Goal: Task Accomplishment & Management: Manage account settings

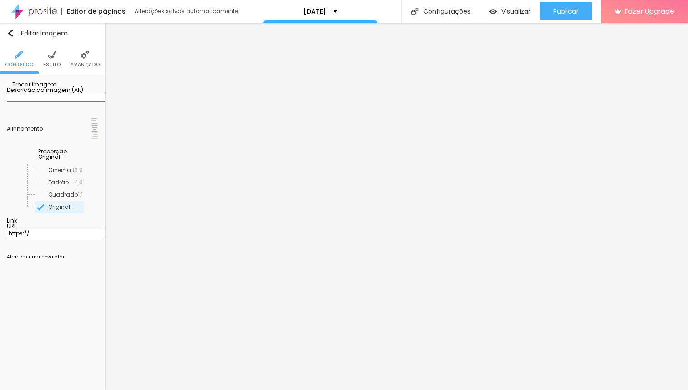
click at [55, 88] on span "Trocar imagem" at bounding box center [32, 85] width 50 height 8
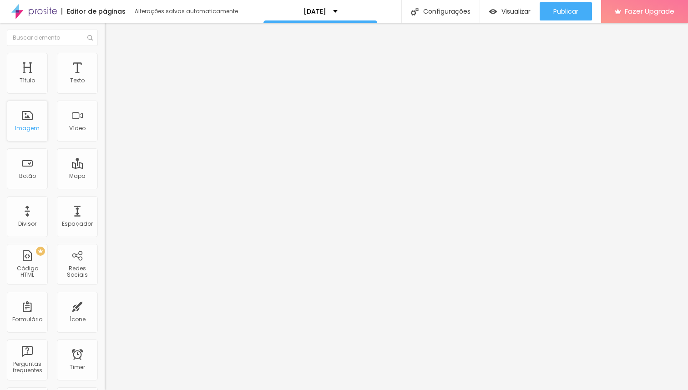
click at [26, 126] on div "Imagem" at bounding box center [27, 128] width 25 height 6
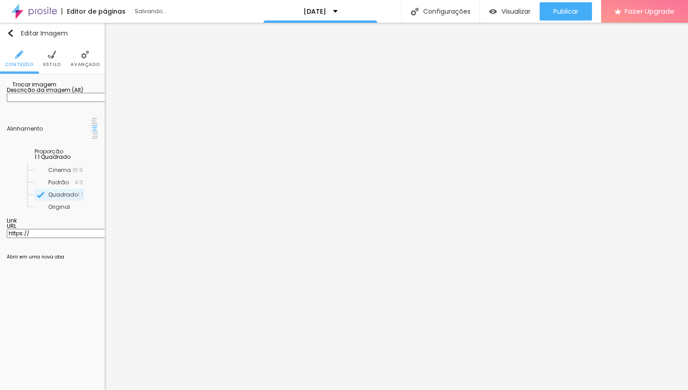
click at [55, 88] on span "Trocar imagem" at bounding box center [32, 85] width 50 height 8
click at [56, 88] on span "Trocar imagem" at bounding box center [32, 85] width 50 height 8
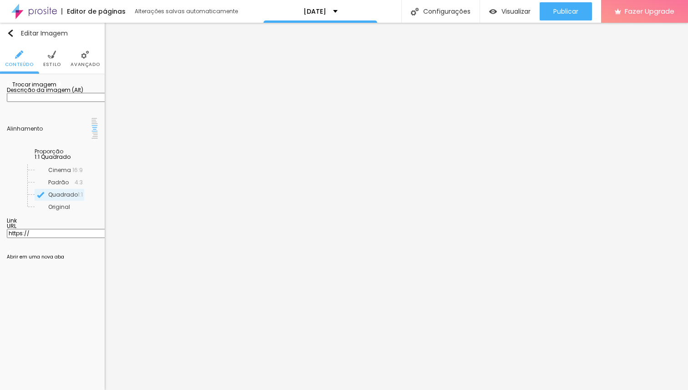
click at [45, 88] on span "Trocar imagem" at bounding box center [32, 85] width 50 height 8
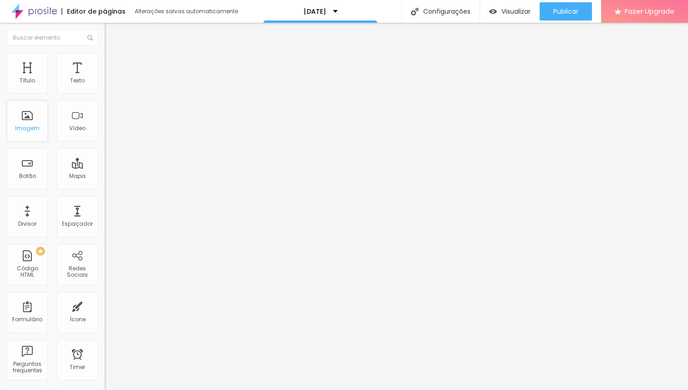
click at [35, 122] on div "Imagem" at bounding box center [27, 121] width 41 height 41
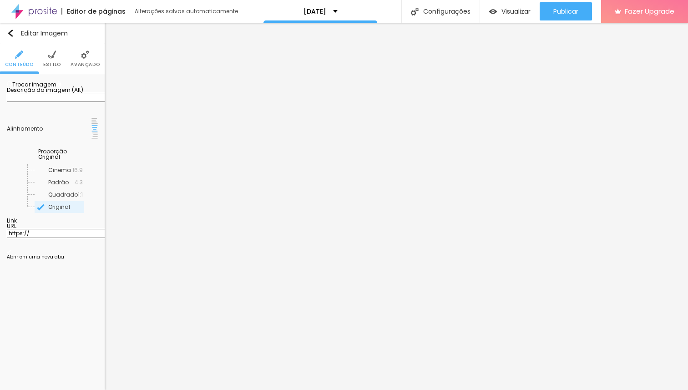
click at [50, 88] on span "Trocar imagem" at bounding box center [32, 85] width 50 height 8
click at [56, 88] on span "Trocar imagem" at bounding box center [32, 85] width 50 height 8
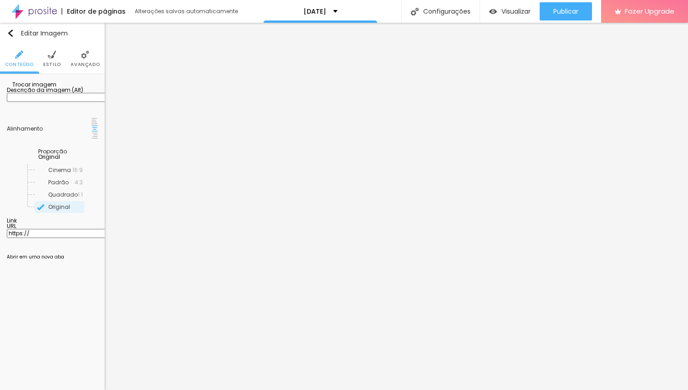
click at [56, 88] on span "Trocar imagem" at bounding box center [32, 85] width 50 height 8
click at [46, 88] on span "Trocar imagem" at bounding box center [32, 85] width 50 height 8
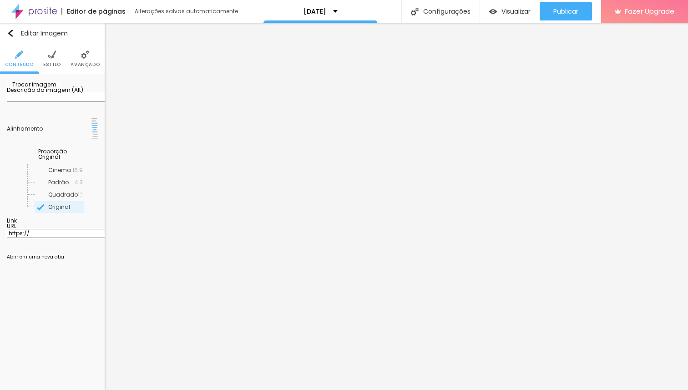
click at [53, 88] on span "Trocar imagem" at bounding box center [32, 85] width 50 height 8
click at [56, 88] on span "Trocar imagem" at bounding box center [32, 85] width 50 height 8
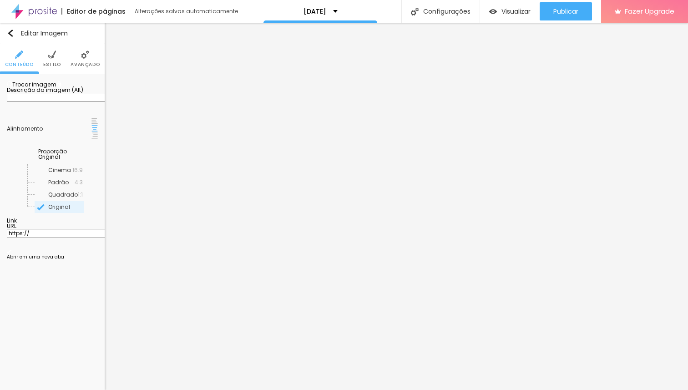
click at [44, 88] on span "Trocar imagem" at bounding box center [32, 85] width 50 height 8
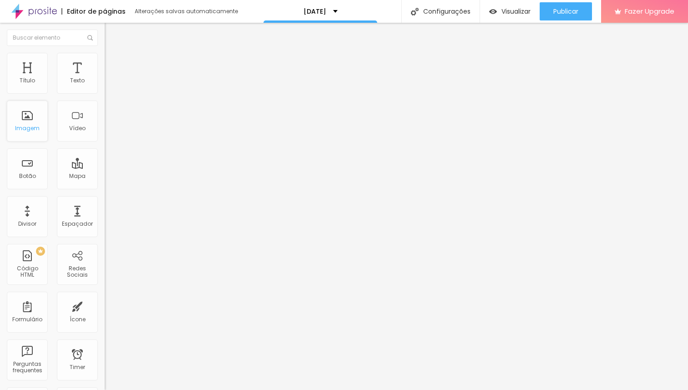
click at [39, 131] on div "Imagem" at bounding box center [27, 121] width 41 height 41
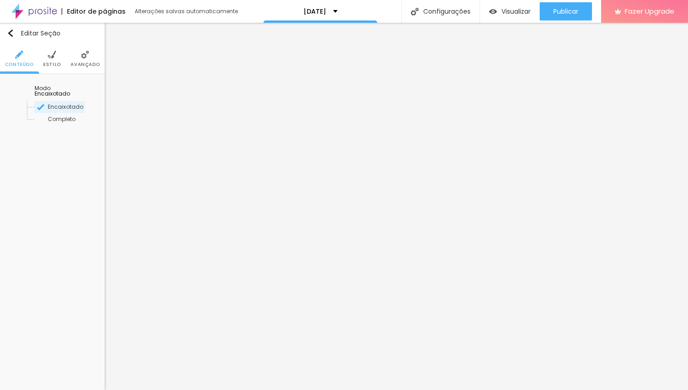
click at [54, 60] on li "Estilo" at bounding box center [52, 59] width 18 height 30
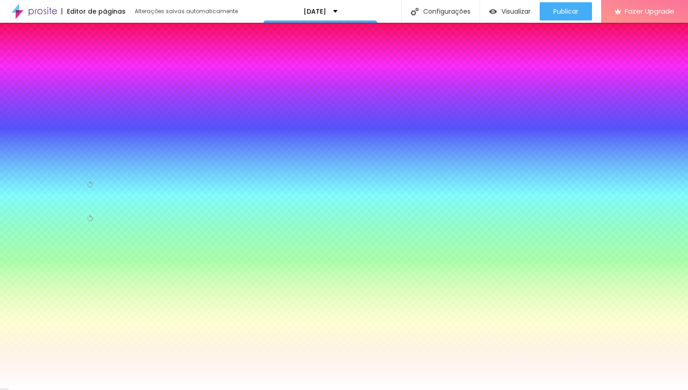
click at [43, 93] on div "Trocar imagem" at bounding box center [52, 89] width 91 height 6
click at [43, 94] on span "Trocar imagem" at bounding box center [32, 90] width 50 height 8
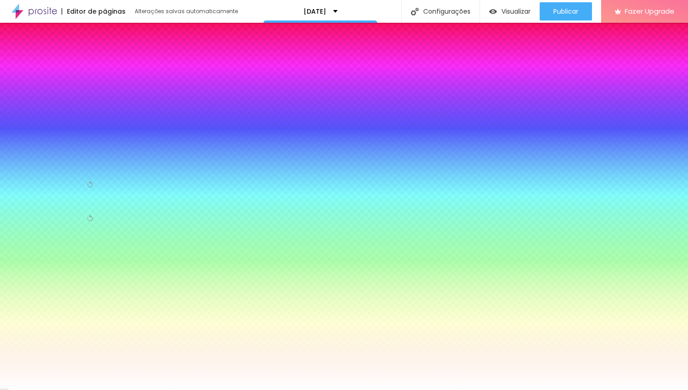
click at [33, 94] on span "Trocar imagem" at bounding box center [32, 90] width 50 height 8
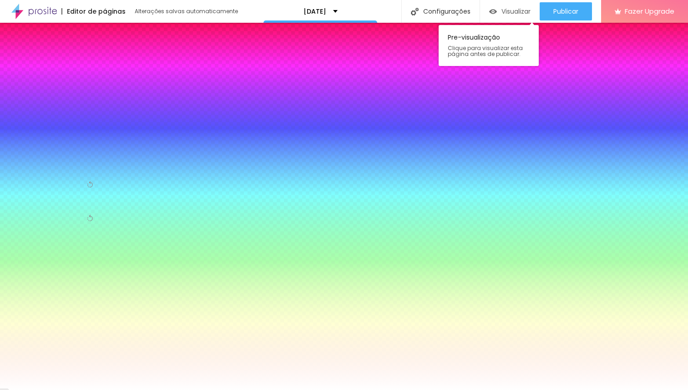
click at [513, 11] on span "Visualizar" at bounding box center [515, 11] width 29 height 7
